Goal: Find contact information: Find contact information

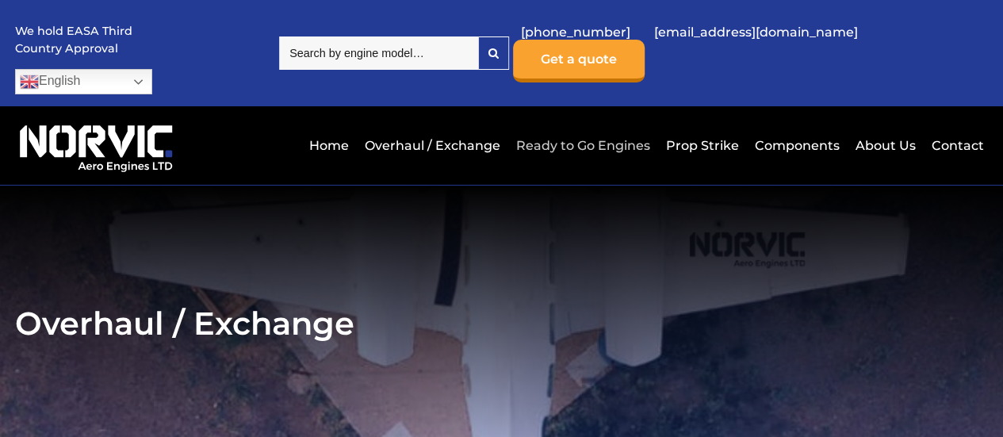
click at [592, 126] on link "Ready to Go Engines" at bounding box center [583, 145] width 142 height 39
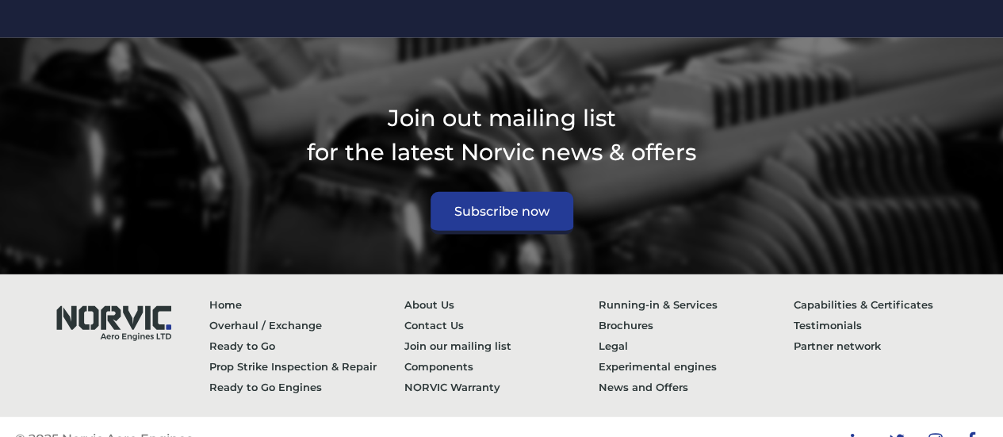
scroll to position [2010, 0]
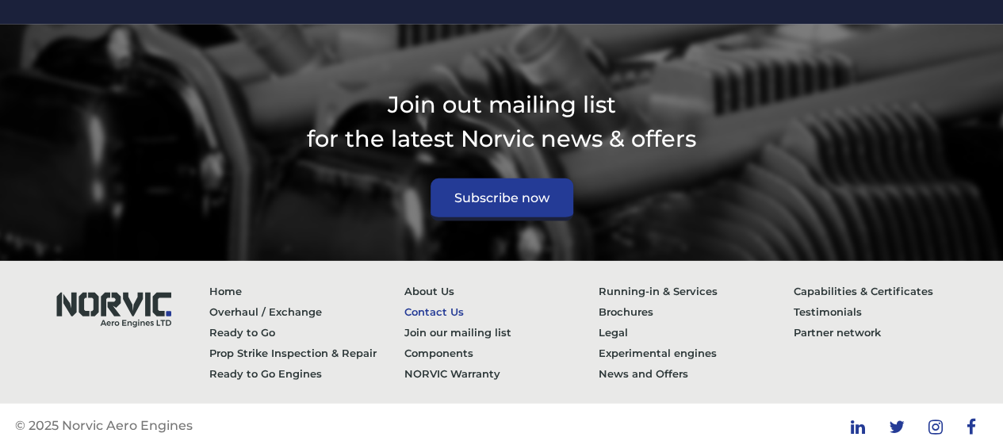
click at [424, 301] on link "Contact Us" at bounding box center [501, 311] width 194 height 21
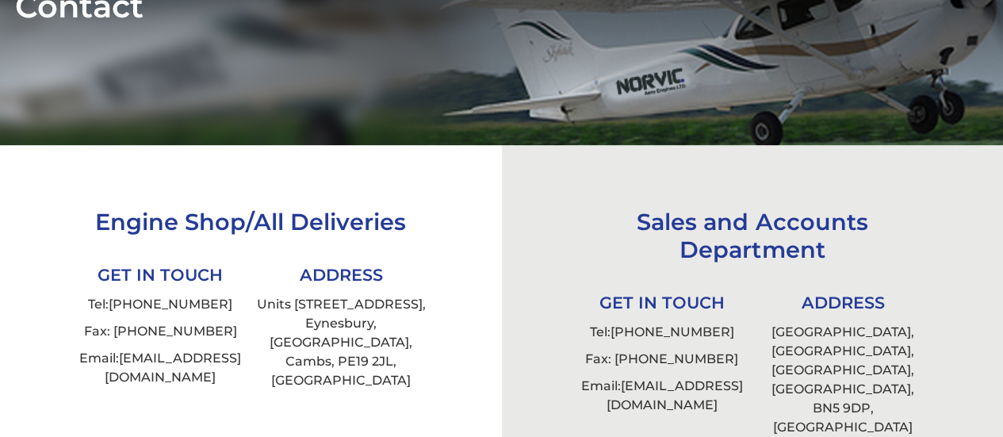
scroll to position [316, 0]
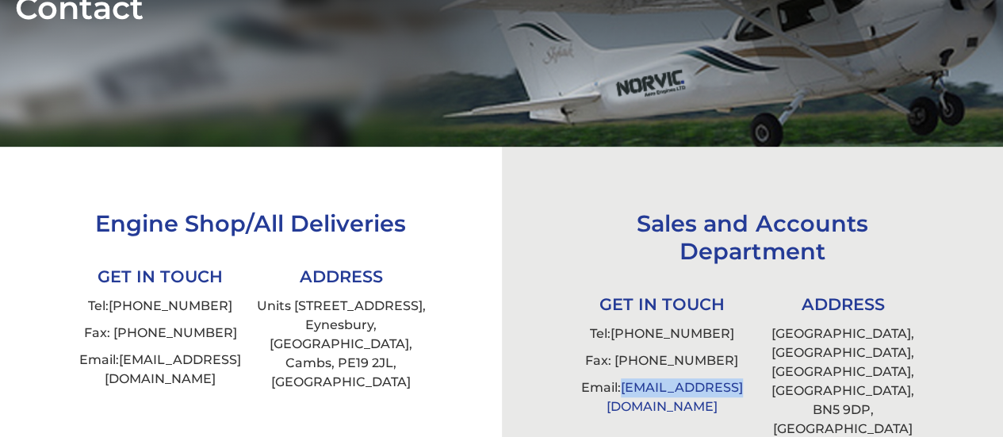
drag, startPoint x: 751, startPoint y: 362, endPoint x: 632, endPoint y: 369, distance: 119.1
click at [630, 374] on li "Email: info@norvic.com" at bounding box center [662, 397] width 181 height 46
copy link "[EMAIL_ADDRESS][DOMAIN_NAME]"
